Goal: Information Seeking & Learning: Learn about a topic

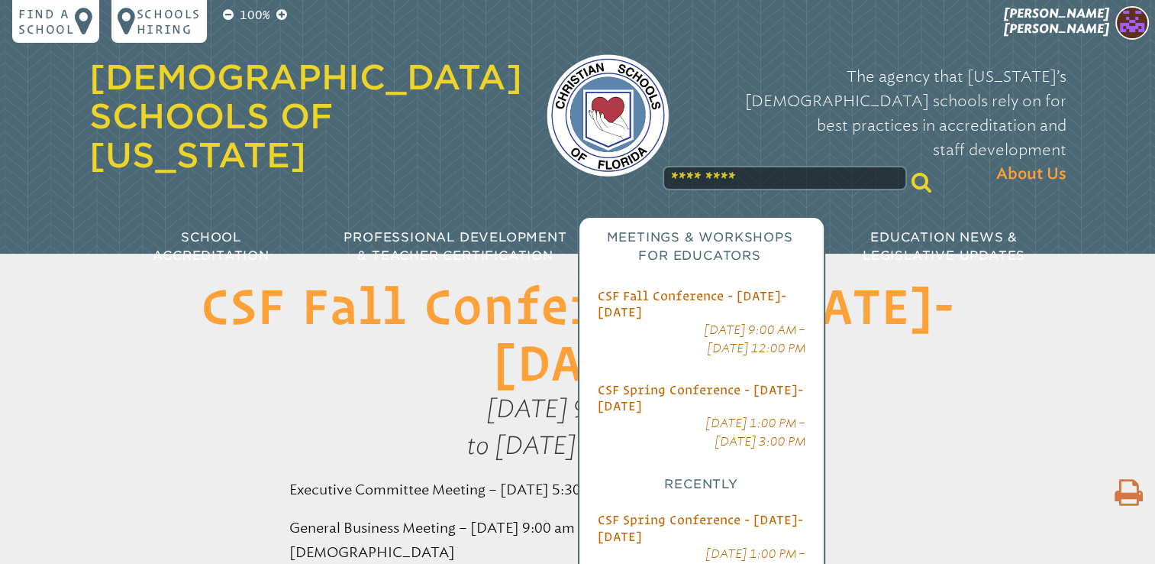
click at [706, 414] on p "[DATE] 1:00 PM – [DATE] 3:00 PM" at bounding box center [702, 432] width 208 height 37
click at [695, 383] on span "CSF Spring Conference - [DATE]-[DATE]" at bounding box center [700, 398] width 205 height 30
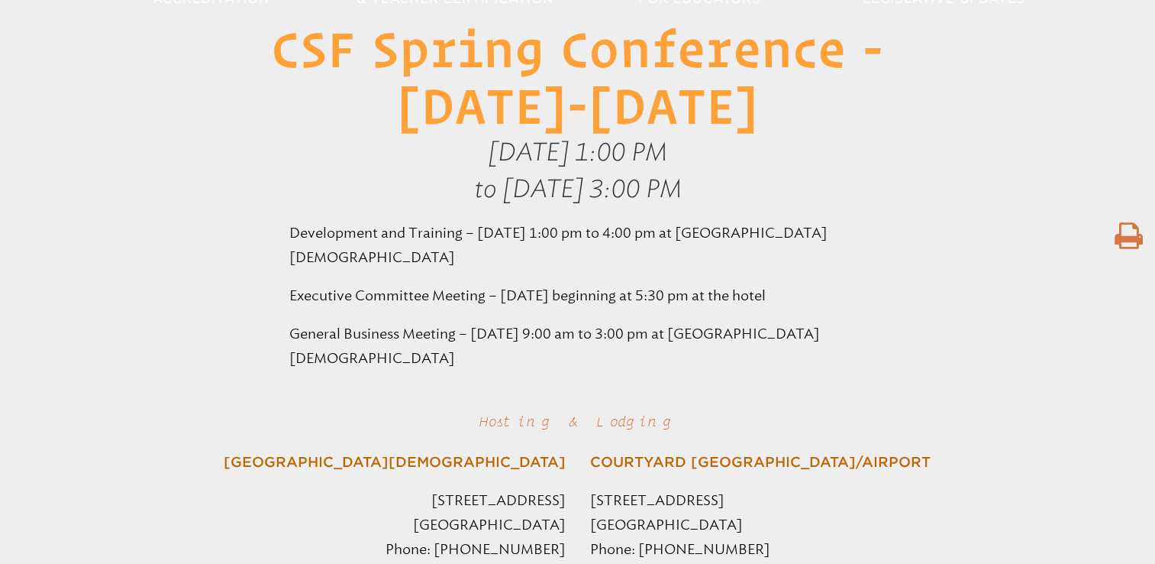
scroll to position [259, 0]
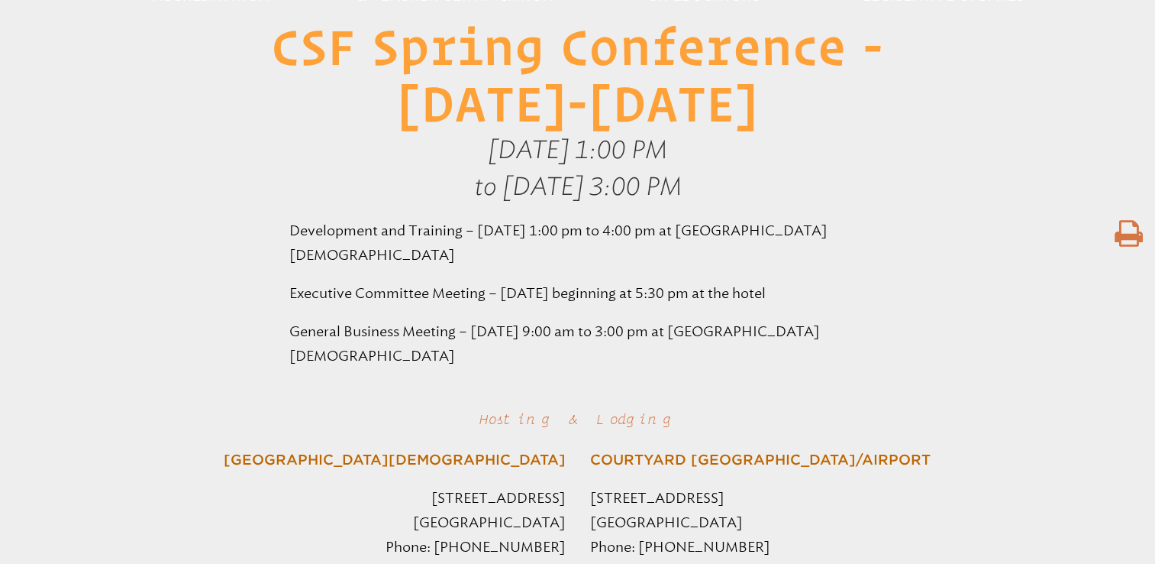
drag, startPoint x: 197, startPoint y: 47, endPoint x: 402, endPoint y: 356, distance: 370.6
click at [402, 356] on article "CSF Spring Conference - [DATE]-[DATE] [DATE] 1:00 PM to [DATE] 3:00 PM Developm…" at bounding box center [577, 501] width 1155 height 964
copy article "CSF Spring Conference - [DATE]-[DATE] [DATE] 1:00 PM to [DATE] 3:00 PM Developm…"
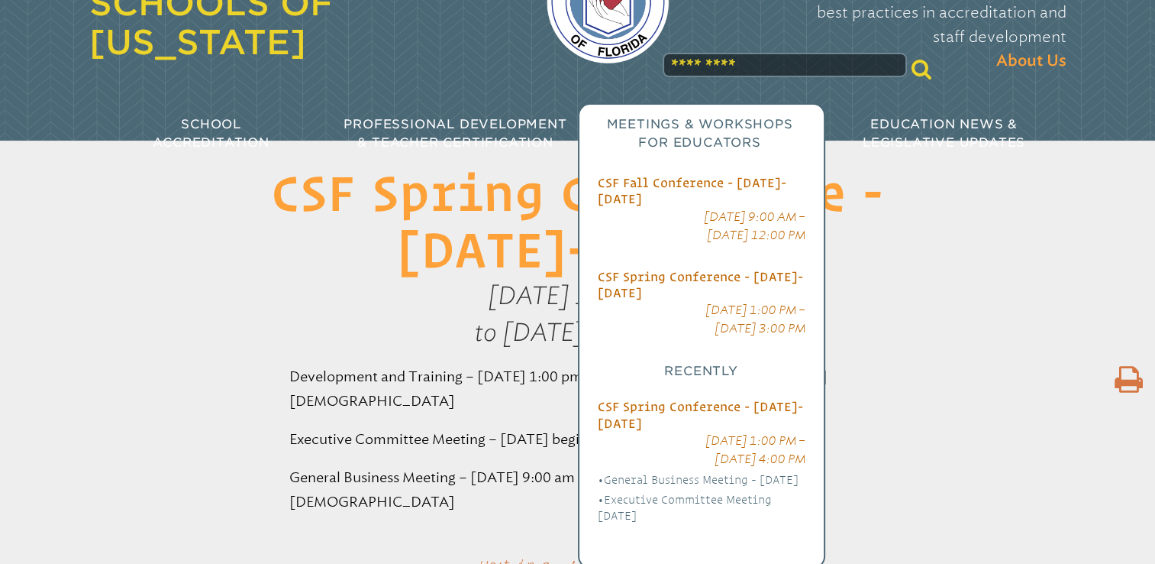
scroll to position [115, 0]
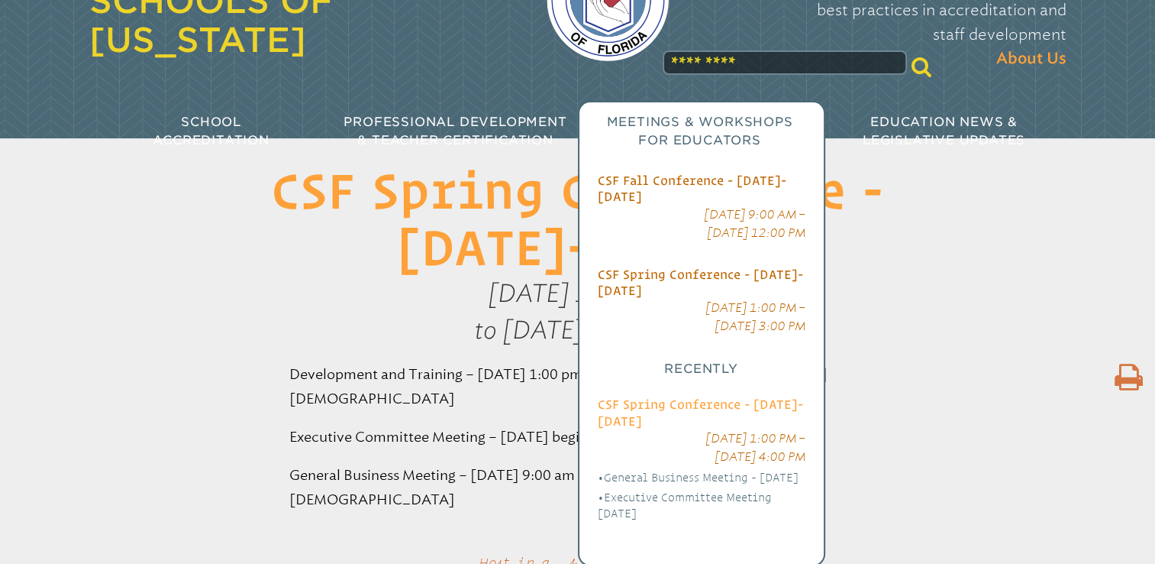
click at [691, 397] on span "CSF Spring Conference - [DATE]-[DATE]" at bounding box center [700, 412] width 205 height 30
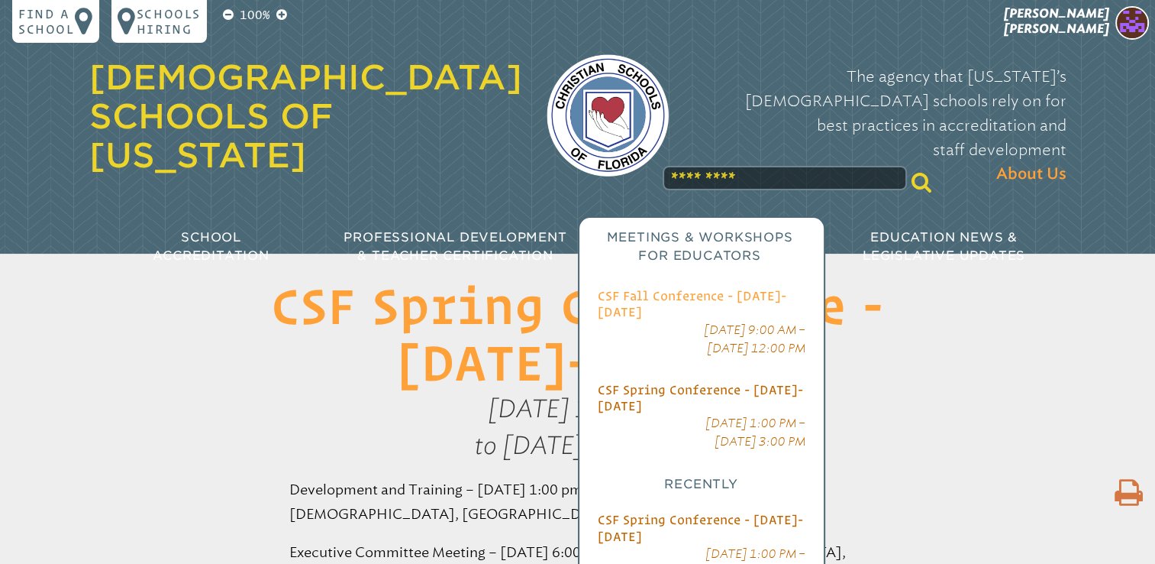
click at [658, 289] on span "CSF Fall Conference - [DATE]-[DATE]" at bounding box center [692, 304] width 189 height 30
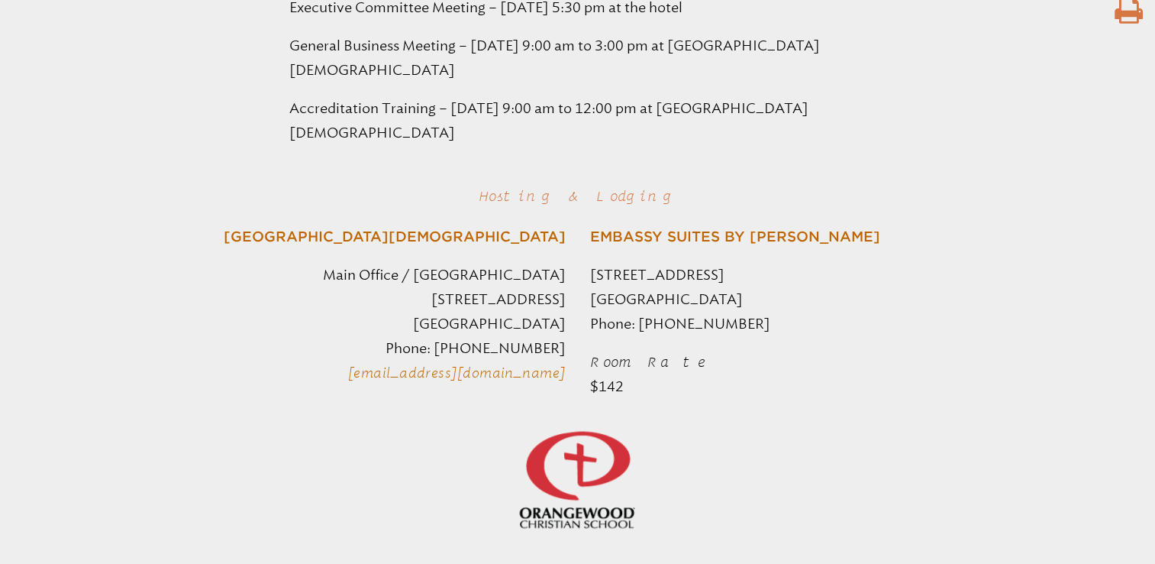
scroll to position [483, 0]
